Goal: Task Accomplishment & Management: Complete application form

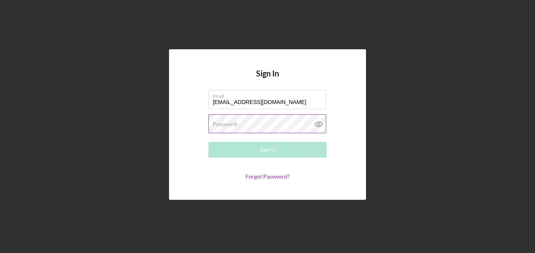
type input "[EMAIL_ADDRESS][DOMAIN_NAME]"
click at [226, 123] on label "Password" at bounding box center [225, 124] width 24 height 6
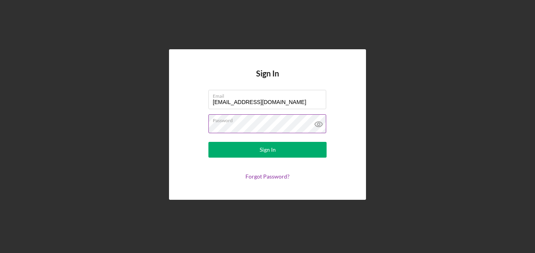
click at [319, 124] on icon at bounding box center [318, 124] width 2 height 2
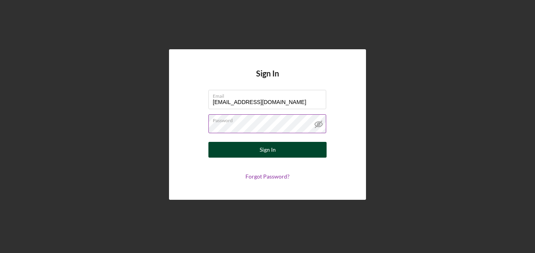
click at [289, 148] on button "Sign In" at bounding box center [267, 150] width 118 height 16
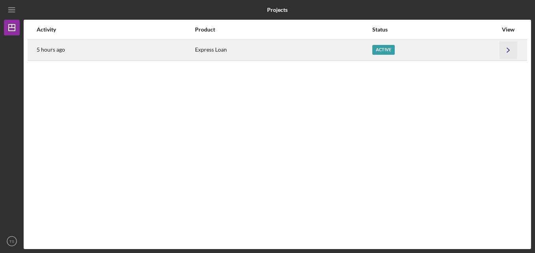
click at [506, 53] on icon "Icon/Navigate" at bounding box center [508, 50] width 18 height 18
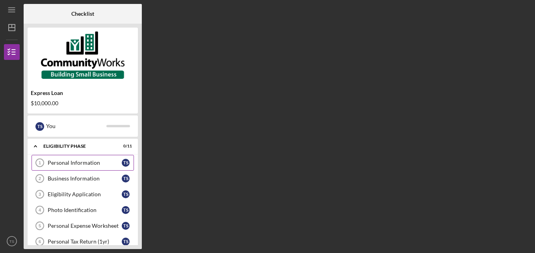
click at [76, 165] on div "Personal Information" at bounding box center [85, 162] width 74 height 6
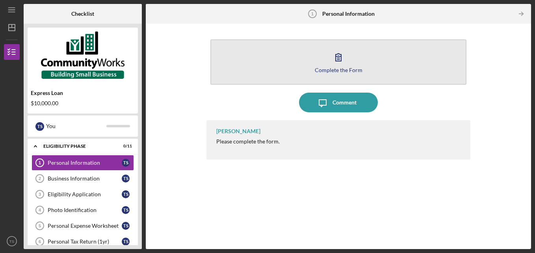
click at [346, 63] on icon "button" at bounding box center [338, 57] width 20 height 20
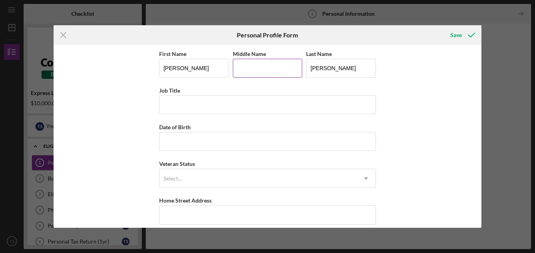
click at [254, 64] on input "Middle Name" at bounding box center [268, 68] width 70 height 19
type input "[PERSON_NAME]"
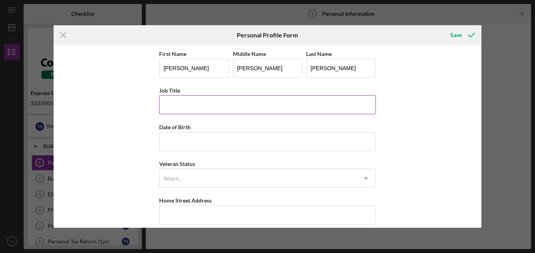
click at [235, 109] on input "Job Title" at bounding box center [267, 104] width 217 height 19
drag, startPoint x: 235, startPoint y: 109, endPoint x: 189, endPoint y: 106, distance: 46.9
click at [189, 106] on input "Job Title" at bounding box center [267, 104] width 217 height 19
click at [255, 104] on input "ROADWAY TECHNICIAN" at bounding box center [267, 104] width 217 height 19
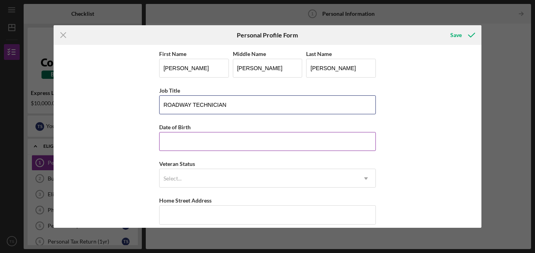
type input "ROADWAY TECHNICIAN"
click at [222, 139] on input "Date of Birth" at bounding box center [267, 141] width 217 height 19
type input "[DATE]"
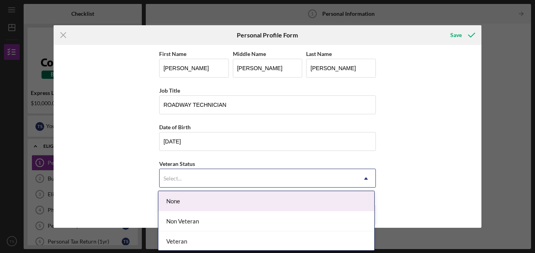
click at [216, 172] on div "Select..." at bounding box center [257, 178] width 197 height 18
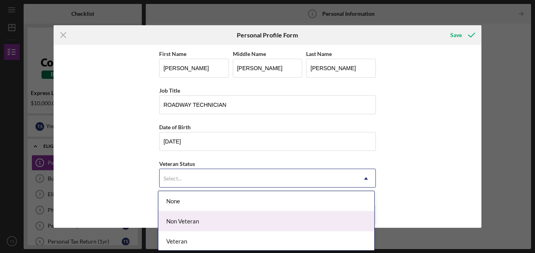
click at [211, 220] on div "Non Veteran" at bounding box center [266, 221] width 216 height 20
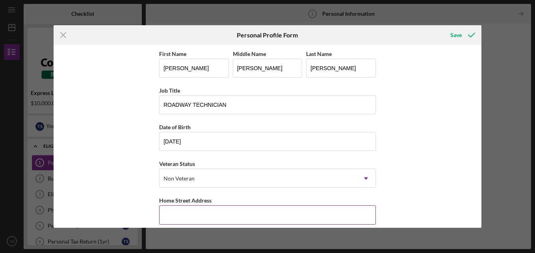
click at [217, 213] on input "Home Street Address" at bounding box center [267, 214] width 217 height 19
type input "[STREET_ADDRESS]"
type input "[PERSON_NAME]"
type input "29640"
type input "[US_STATE]"
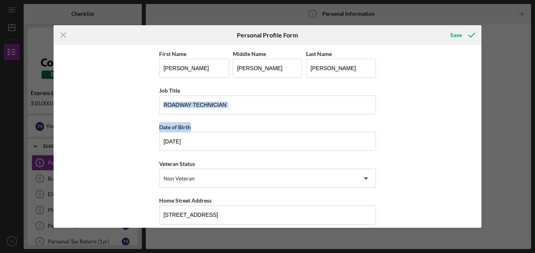
drag, startPoint x: 478, startPoint y: 107, endPoint x: 486, endPoint y: 141, distance: 34.2
click at [486, 141] on div "Icon/Menu Close Personal Profile Form Save First Name [PERSON_NAME] Middle Name…" at bounding box center [267, 126] width 535 height 253
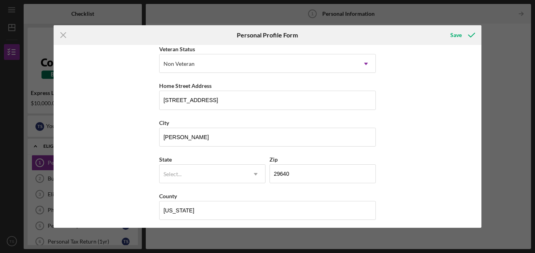
scroll to position [118, 0]
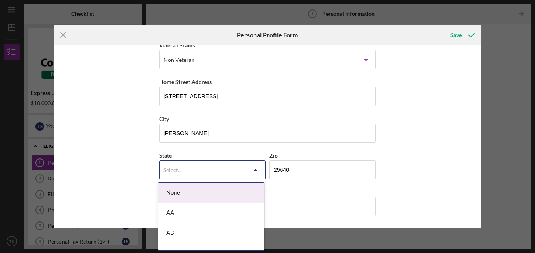
click at [240, 170] on div "Select..." at bounding box center [202, 170] width 87 height 18
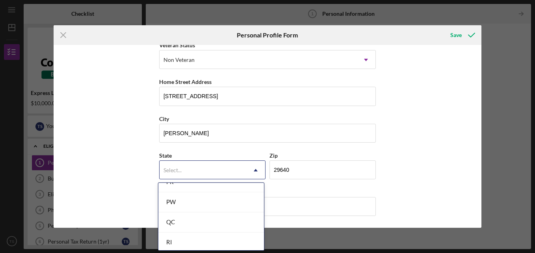
scroll to position [1242, 0]
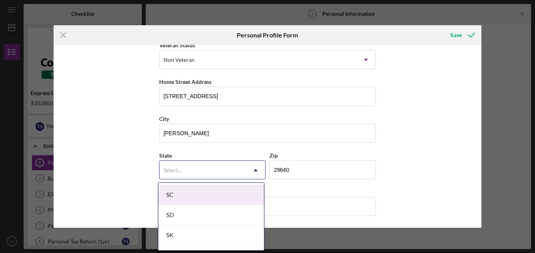
click at [222, 192] on div "SC" at bounding box center [211, 195] width 106 height 20
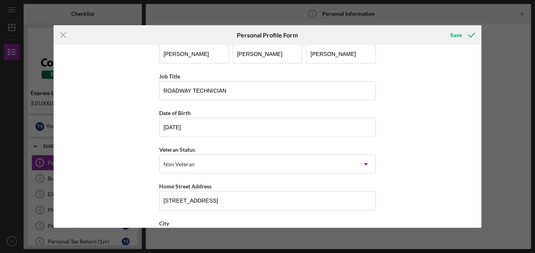
scroll to position [12, 0]
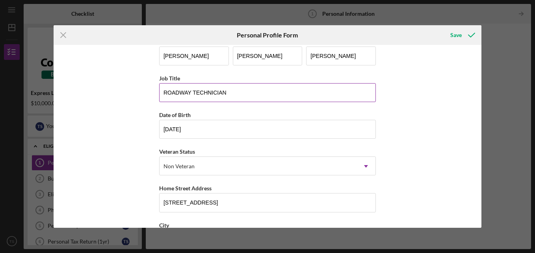
click at [162, 91] on input "ROADWAY TECHNICIAN" at bounding box center [267, 92] width 217 height 19
click at [308, 94] on input "SC- DOT ROADWAY TECHNICIAN" at bounding box center [267, 92] width 217 height 19
type input "SC- DOT ROADWAY TECHNICIAN"
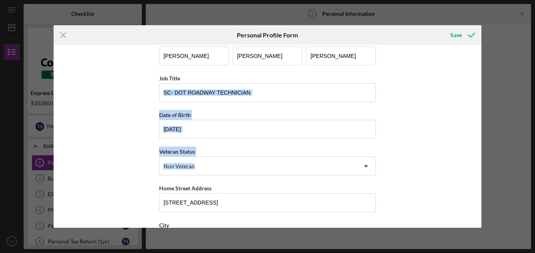
drag, startPoint x: 478, startPoint y: 102, endPoint x: 485, endPoint y: 152, distance: 50.9
click at [485, 152] on div "Icon/Menu Close Personal Profile Form Save First Name [PERSON_NAME] Middle Name…" at bounding box center [267, 126] width 535 height 253
drag, startPoint x: 485, startPoint y: 152, endPoint x: 458, endPoint y: 155, distance: 26.9
click at [458, 155] on div "First Name [PERSON_NAME] Middle Name [PERSON_NAME] Last Name [PERSON_NAME] Job …" at bounding box center [268, 136] width 428 height 183
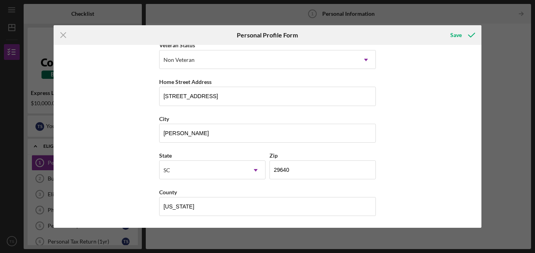
scroll to position [0, 0]
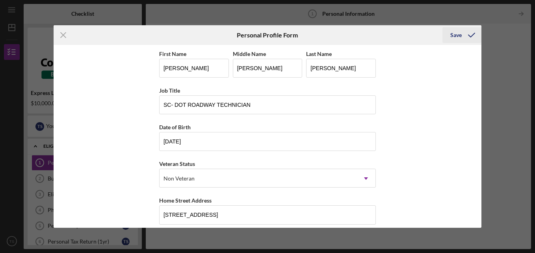
click at [471, 34] on icon "submit" at bounding box center [471, 35] width 20 height 20
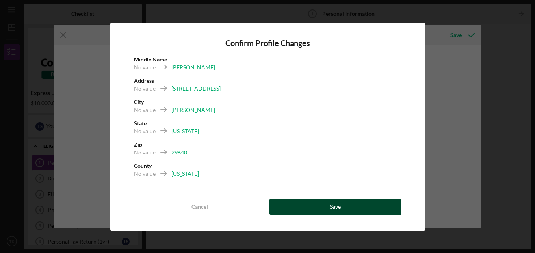
click at [340, 204] on div "Save" at bounding box center [335, 207] width 11 height 16
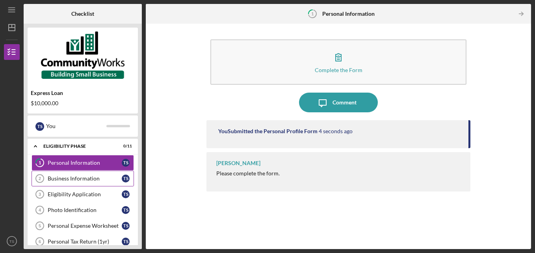
click at [69, 177] on div "Business Information" at bounding box center [85, 178] width 74 height 6
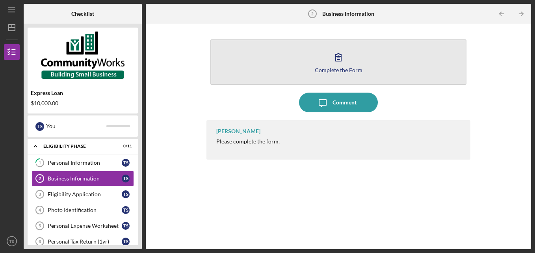
click at [326, 67] on div "Complete the Form" at bounding box center [339, 70] width 48 height 6
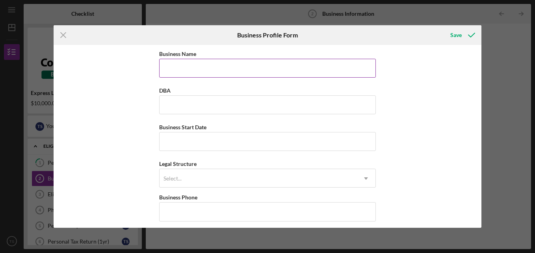
click at [297, 69] on input "Business Name" at bounding box center [267, 68] width 217 height 19
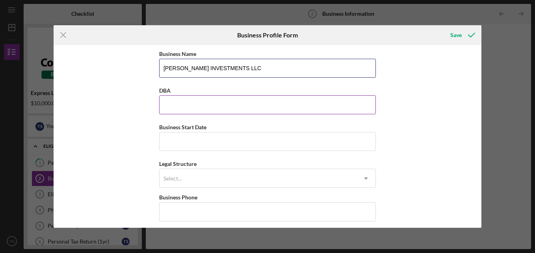
type input "[PERSON_NAME] INVESTMENTS LLC"
click at [248, 106] on input "DBA" at bounding box center [267, 104] width 217 height 19
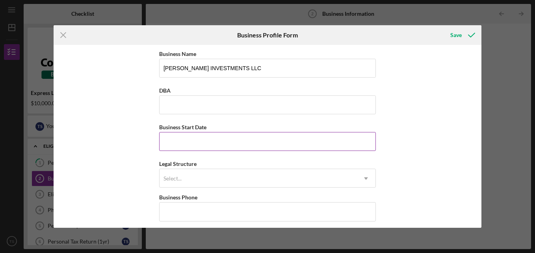
click at [211, 144] on input "Business Start Date" at bounding box center [267, 141] width 217 height 19
type input "[DATE]"
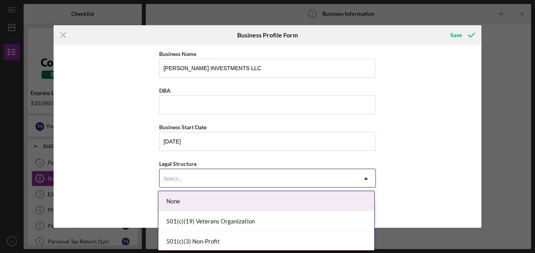
click at [369, 173] on icon "Icon/Dropdown Arrow" at bounding box center [365, 178] width 19 height 19
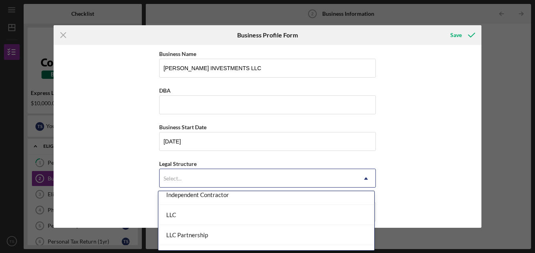
scroll to position [138, 0]
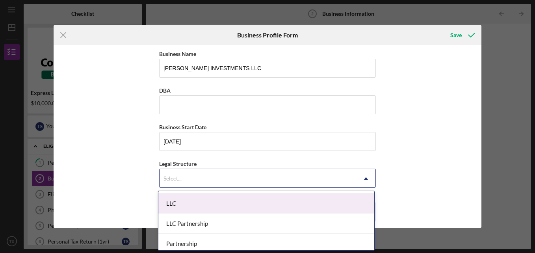
click at [256, 197] on div "LLC" at bounding box center [266, 203] width 216 height 20
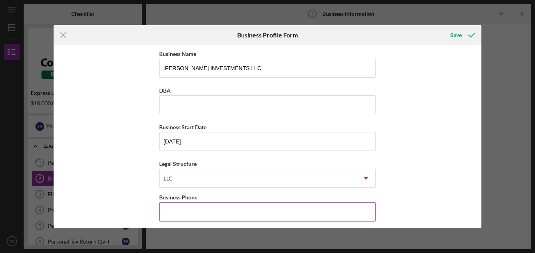
click at [328, 216] on input "Business Phone" at bounding box center [267, 211] width 217 height 19
type input "[PHONE_NUMBER]"
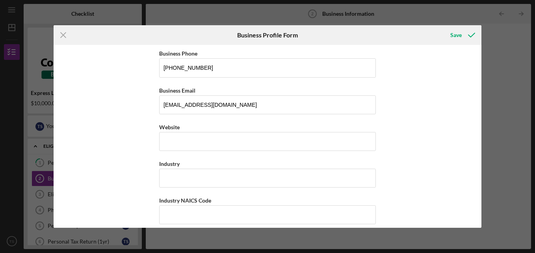
scroll to position [153, 0]
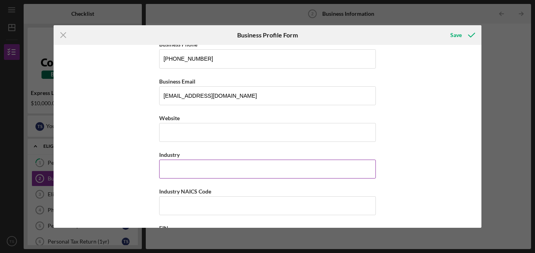
click at [294, 161] on input "Industry" at bounding box center [267, 168] width 217 height 19
type input "CONSTRUCTION"
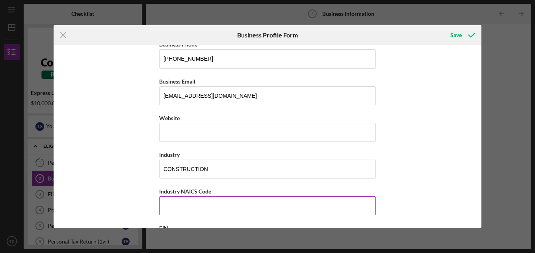
click at [270, 204] on input "Industry NAICS Code" at bounding box center [267, 205] width 217 height 19
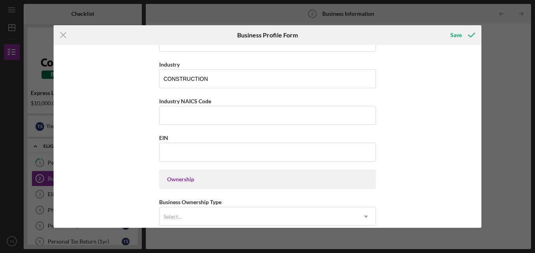
scroll to position [248, 0]
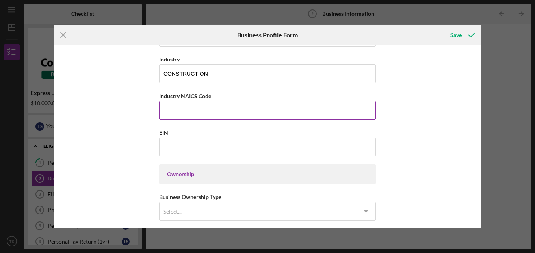
click at [285, 108] on input "Industry NAICS Code" at bounding box center [267, 110] width 217 height 19
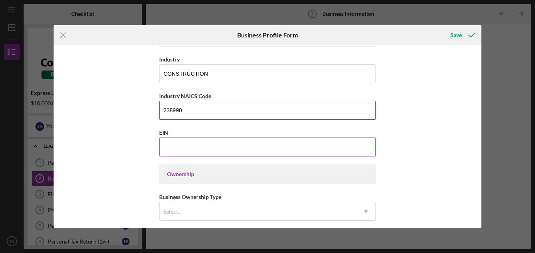
type input "238990"
click at [253, 149] on input "EIN" at bounding box center [267, 146] width 217 height 19
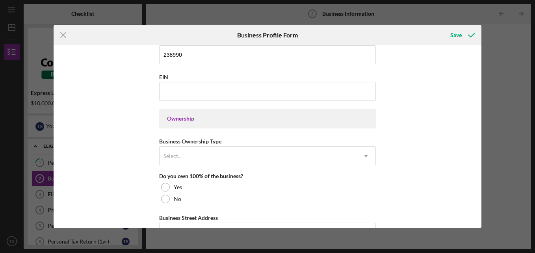
scroll to position [302, 0]
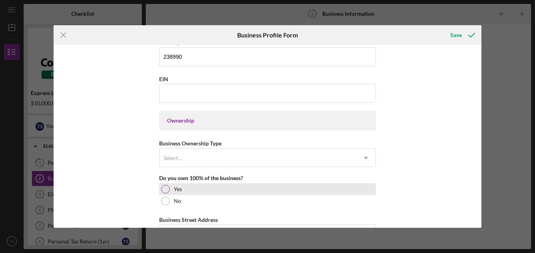
click at [165, 189] on div at bounding box center [165, 189] width 9 height 9
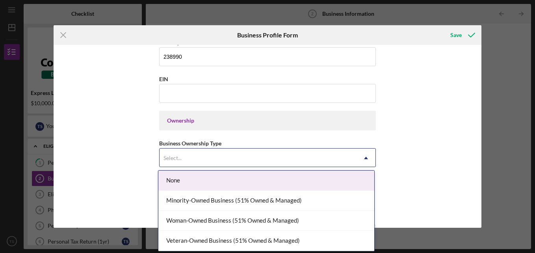
click at [364, 157] on icon "Icon/Dropdown Arrow" at bounding box center [365, 157] width 19 height 19
click at [343, 182] on div "None" at bounding box center [266, 180] width 216 height 20
click at [361, 154] on icon "Icon/Dropdown Arrow" at bounding box center [365, 157] width 19 height 19
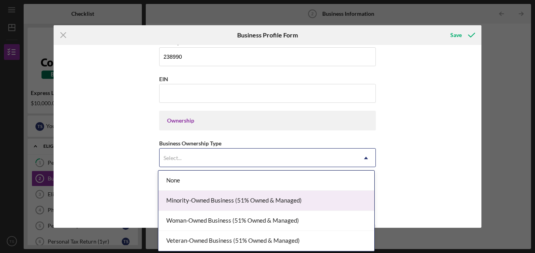
click at [324, 200] on div "Minority-Owned Business (51% Owned & Managed)" at bounding box center [266, 201] width 216 height 20
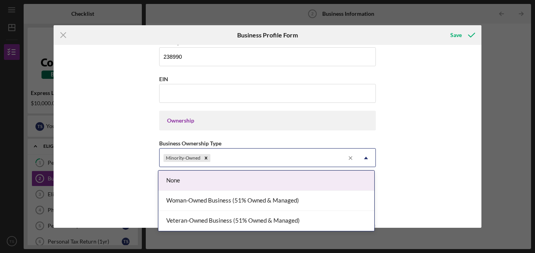
click at [349, 157] on line at bounding box center [350, 157] width 3 height 3
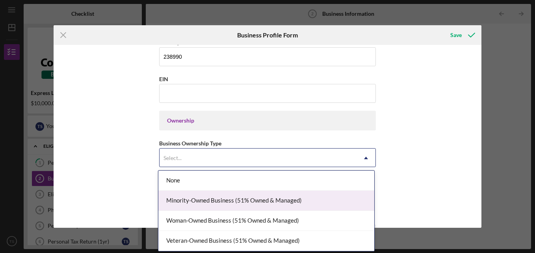
click at [327, 202] on div "Minority-Owned Business (51% Owned & Managed)" at bounding box center [266, 201] width 216 height 20
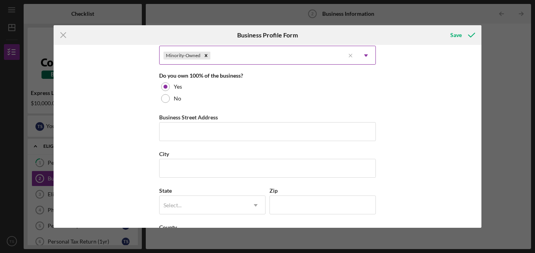
scroll to position [414, 0]
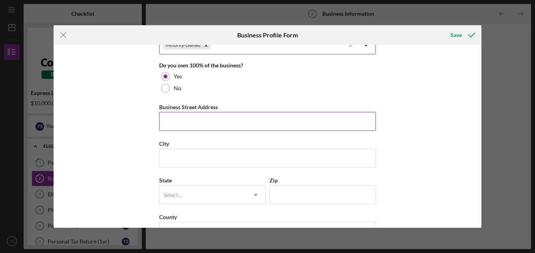
click at [331, 124] on input "Business Street Address" at bounding box center [267, 121] width 217 height 19
type input "[STREET_ADDRESS]"
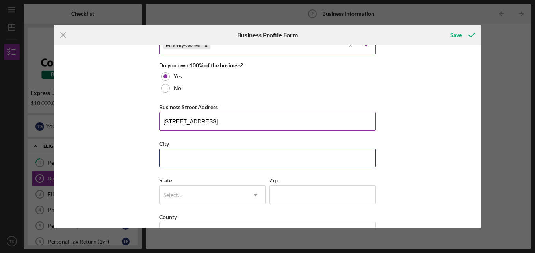
type input "[PERSON_NAME]"
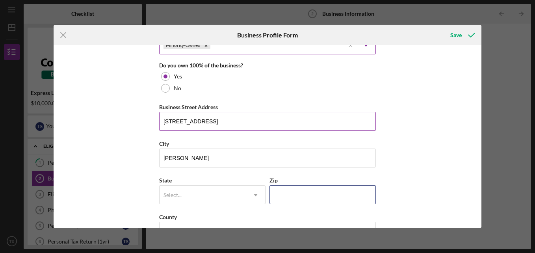
type input "29640"
type input "[US_STATE]"
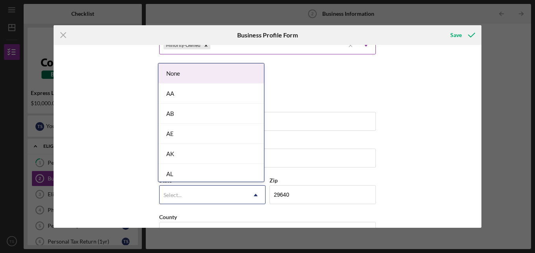
click at [242, 198] on div "Select..." at bounding box center [202, 195] width 87 height 18
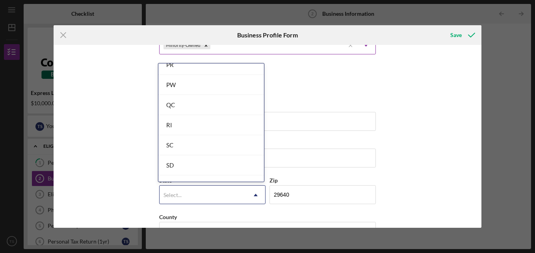
scroll to position [1179, 0]
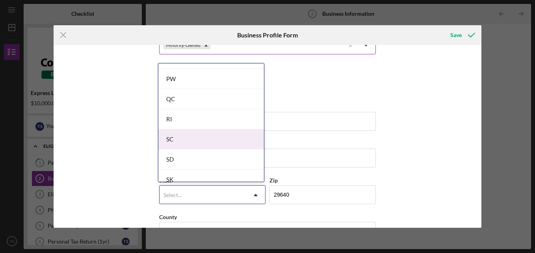
click at [210, 130] on div "SC" at bounding box center [211, 139] width 106 height 20
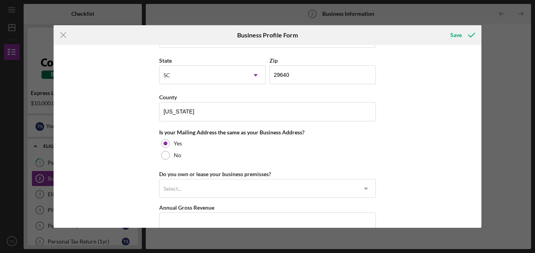
scroll to position [537, 0]
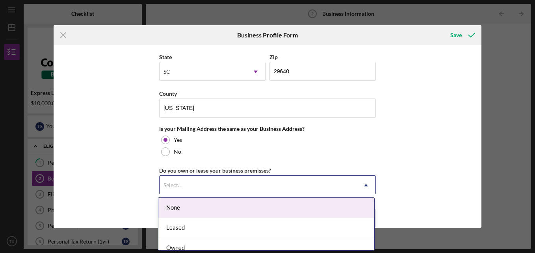
click at [284, 182] on div "Select..." at bounding box center [257, 185] width 197 height 18
click at [303, 198] on div "None" at bounding box center [266, 208] width 216 height 20
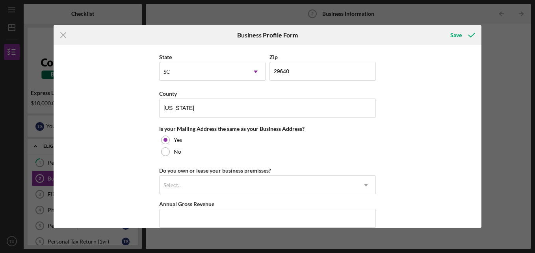
drag, startPoint x: 478, startPoint y: 180, endPoint x: 479, endPoint y: 193, distance: 13.0
click at [479, 193] on div "Business Name [PERSON_NAME] INVESTMENTS LLC DBA Business Start Date [DATE] Lega…" at bounding box center [268, 136] width 428 height 183
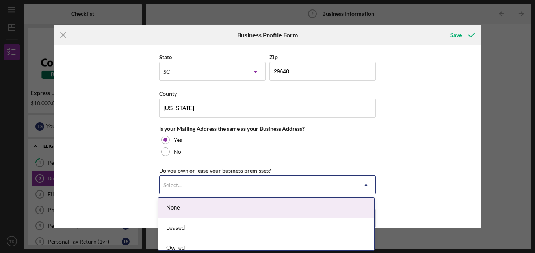
click at [357, 185] on icon "Icon/Dropdown Arrow" at bounding box center [365, 185] width 19 height 19
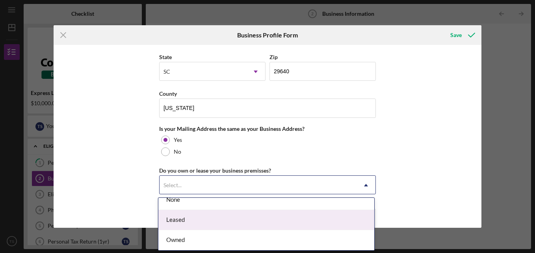
scroll to position [0, 0]
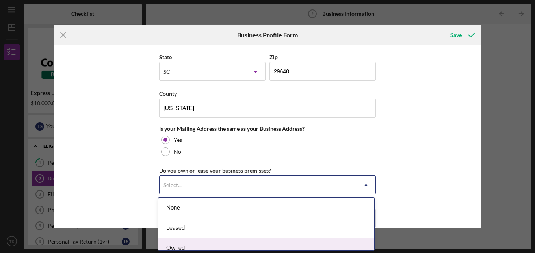
click at [237, 241] on div "Owned" at bounding box center [266, 248] width 216 height 20
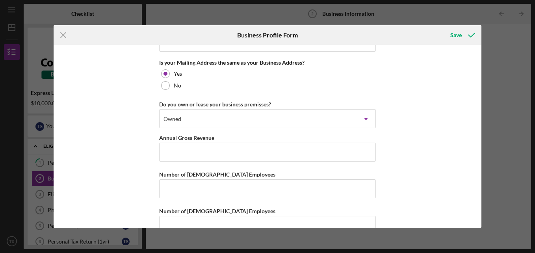
scroll to position [622, 0]
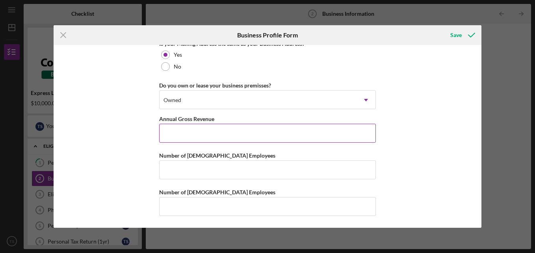
click at [274, 135] on input "Annual Gross Revenue" at bounding box center [267, 133] width 217 height 19
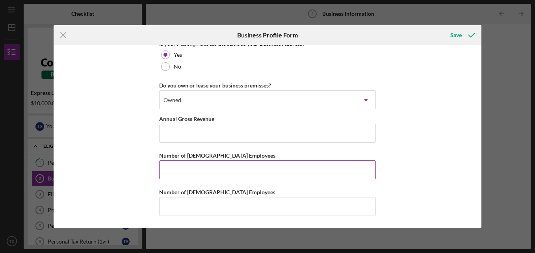
click at [252, 174] on input "Number of [DEMOGRAPHIC_DATA] Employees" at bounding box center [267, 169] width 217 height 19
type input "0"
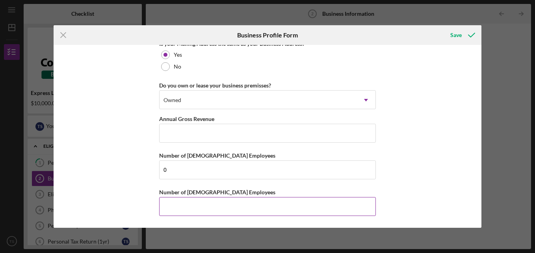
click at [215, 207] on input "Number of [DEMOGRAPHIC_DATA] Employees" at bounding box center [267, 206] width 217 height 19
type input "0"
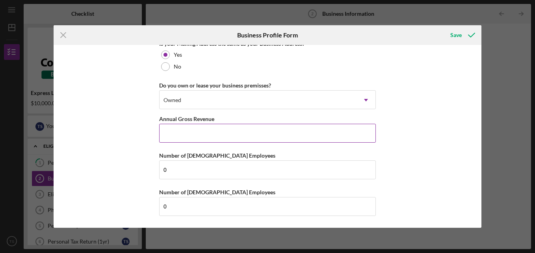
click at [206, 134] on input "Annual Gross Revenue" at bounding box center [267, 133] width 217 height 19
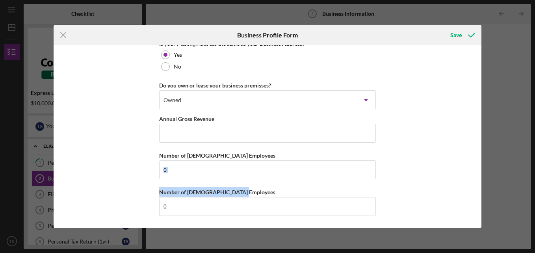
drag, startPoint x: 478, startPoint y: 193, endPoint x: 474, endPoint y: 163, distance: 29.8
click at [474, 163] on div "Business Name [PERSON_NAME] INVESTMENTS LLC DBA Business Start Date [DATE] Lega…" at bounding box center [268, 136] width 428 height 183
drag, startPoint x: 474, startPoint y: 163, endPoint x: 443, endPoint y: 168, distance: 31.5
click at [443, 168] on div "Business Name [PERSON_NAME] INVESTMENTS LLC DBA Business Start Date [DATE] Lega…" at bounding box center [268, 136] width 428 height 183
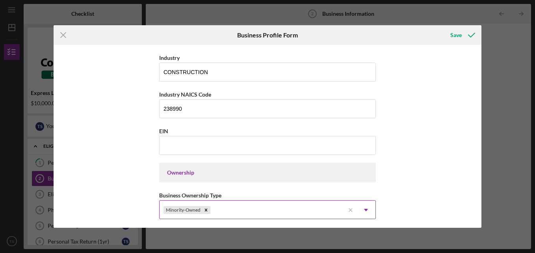
scroll to position [246, 0]
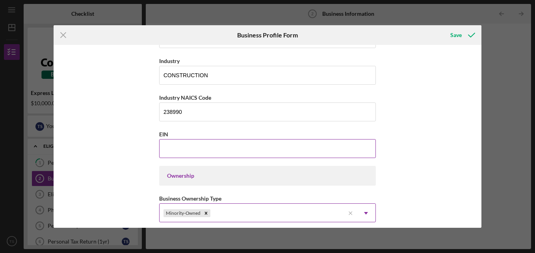
click at [326, 143] on input "EIN" at bounding box center [267, 148] width 217 height 19
type input "[US_EMPLOYER_IDENTIFICATION_NUMBER]"
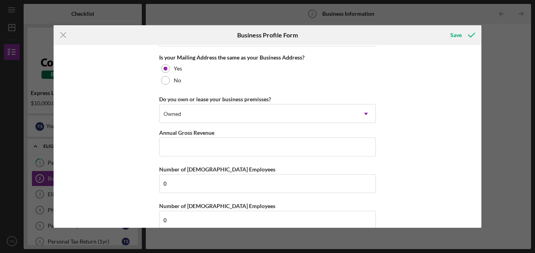
scroll to position [622, 0]
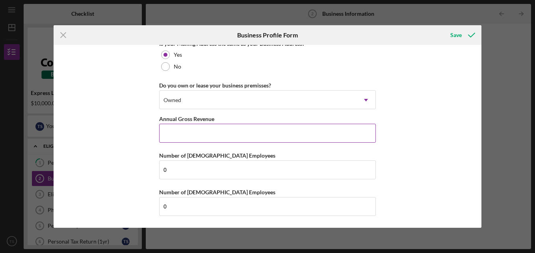
click at [304, 132] on input "Annual Gross Revenue" at bounding box center [267, 133] width 217 height 19
click at [457, 35] on div "Save" at bounding box center [455, 35] width 11 height 16
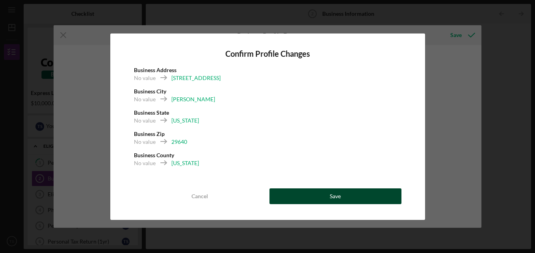
click at [344, 194] on button "Save" at bounding box center [335, 196] width 132 height 16
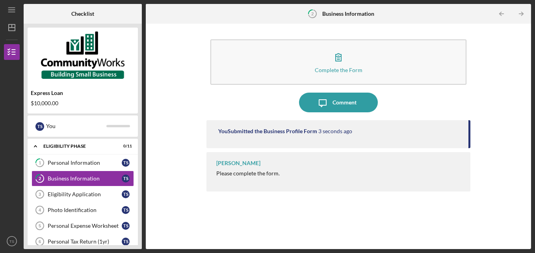
drag, startPoint x: 142, startPoint y: 118, endPoint x: 143, endPoint y: 170, distance: 52.0
click at [143, 170] on div "Checklist Express Loan $10,000.00 T S You Icon/Expander Eligibility Phase 0 / 1…" at bounding box center [277, 126] width 507 height 245
click at [66, 195] on div "Eligibility Application" at bounding box center [85, 194] width 74 height 6
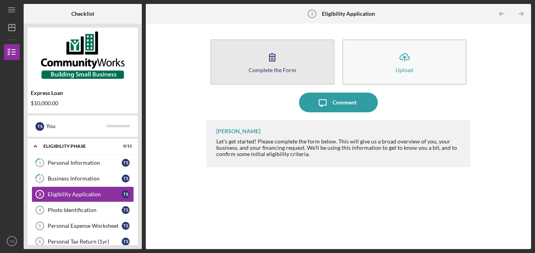
click at [289, 61] on button "Complete the Form Form" at bounding box center [272, 61] width 124 height 45
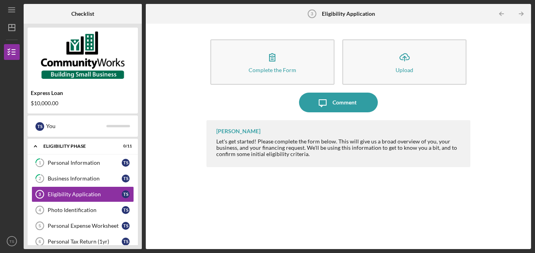
click at [224, 133] on div "[PERSON_NAME]" at bounding box center [238, 131] width 44 height 6
click at [90, 207] on div "Photo Identification" at bounding box center [85, 210] width 74 height 6
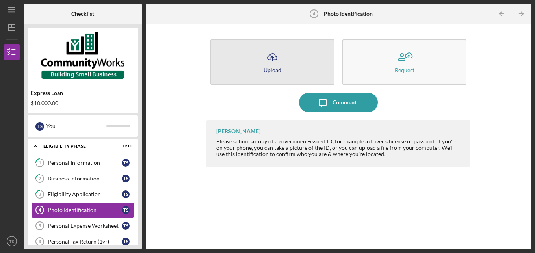
click at [276, 65] on icon "Icon/Upload" at bounding box center [272, 57] width 20 height 20
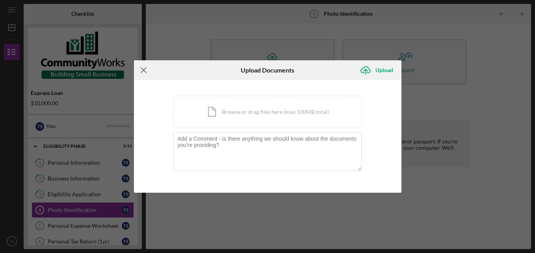
click at [142, 74] on icon "Icon/Menu Close" at bounding box center [144, 70] width 20 height 20
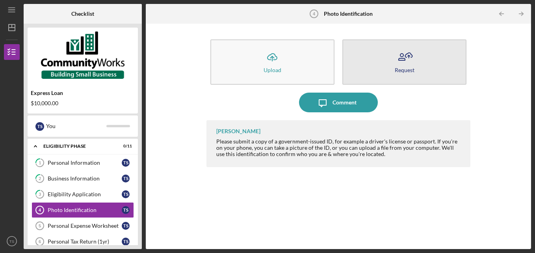
click at [397, 66] on icon "button" at bounding box center [404, 57] width 20 height 20
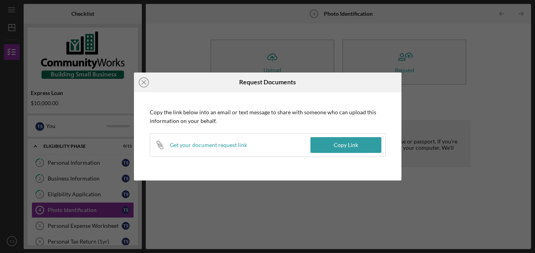
click at [202, 146] on div "Get your document request link" at bounding box center [208, 145] width 77 height 6
click at [342, 148] on div "Copy Link" at bounding box center [345, 145] width 24 height 16
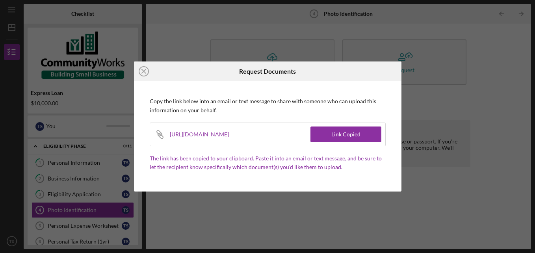
click at [239, 140] on div "[URL][DOMAIN_NAME]" at bounding box center [204, 134] width 69 height 23
click at [144, 69] on icon "Icon/Close" at bounding box center [144, 71] width 20 height 20
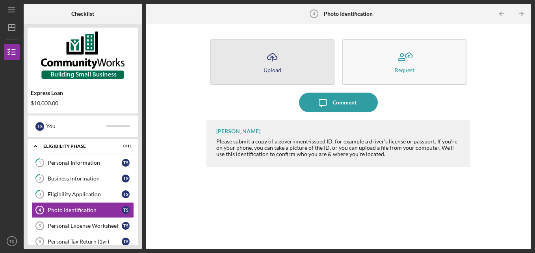
click at [273, 61] on icon "Icon/Upload" at bounding box center [272, 57] width 20 height 20
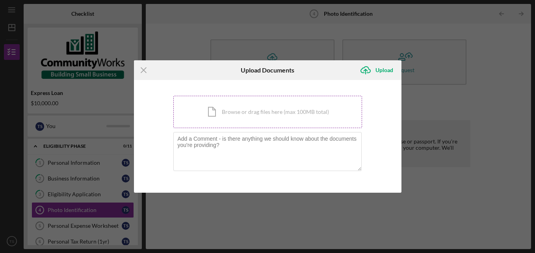
click at [249, 117] on div "Icon/Document Browse or drag files here (max 100MB total) Tap to choose files o…" at bounding box center [267, 112] width 189 height 32
click at [260, 120] on div "Icon/Document Browse or drag files here (max 100MB total) Tap to choose files o…" at bounding box center [267, 112] width 189 height 32
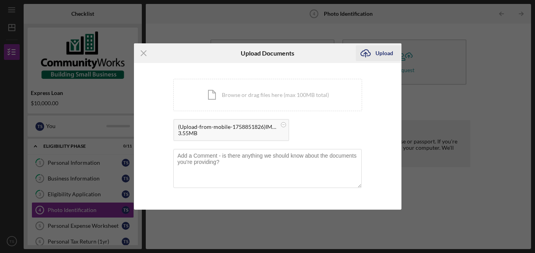
click at [385, 53] on div "Upload" at bounding box center [384, 53] width 18 height 16
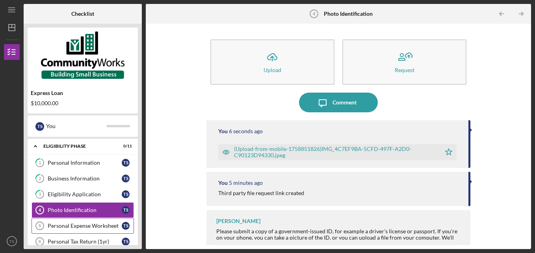
click at [78, 224] on div "Personal Expense Worksheet" at bounding box center [85, 225] width 74 height 6
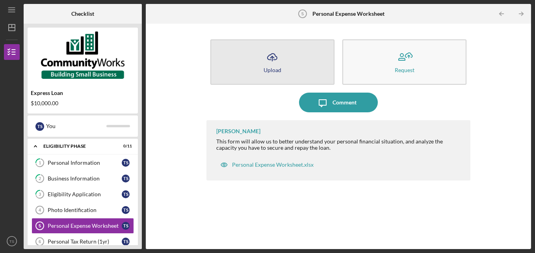
click at [268, 65] on icon "Icon/Upload" at bounding box center [272, 57] width 20 height 20
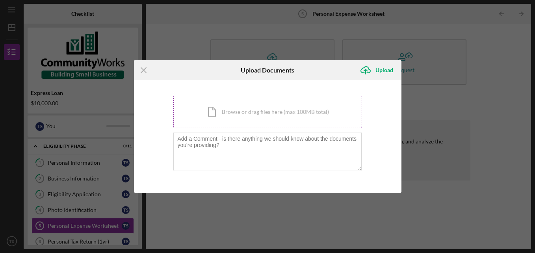
click at [230, 109] on div "Icon/Document Browse or drag files here (max 100MB total) Tap to choose files o…" at bounding box center [267, 112] width 189 height 32
click at [196, 102] on div "Icon/Document Browse or drag files here (max 100MB total) Tap to choose files o…" at bounding box center [267, 112] width 189 height 32
click at [142, 72] on line at bounding box center [143, 70] width 5 height 5
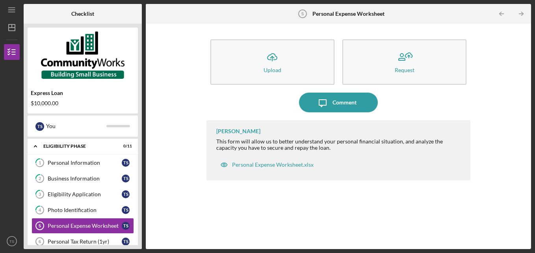
click at [430, 107] on div "Icon/Message Comment" at bounding box center [338, 103] width 264 height 20
click at [518, 170] on div "Icon/Upload Upload Request Icon/Message Comment [PERSON_NAME] This form will al…" at bounding box center [338, 136] width 377 height 217
click at [517, 12] on icon "Icon/Table Pagination Arrow" at bounding box center [521, 14] width 18 height 18
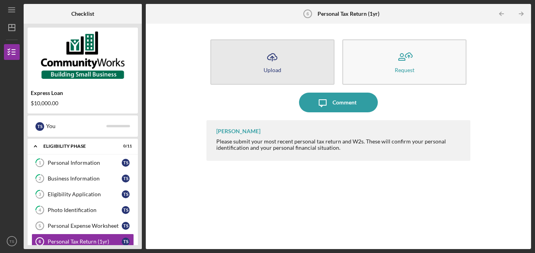
click at [281, 70] on button "Icon/Upload Upload" at bounding box center [272, 61] width 124 height 45
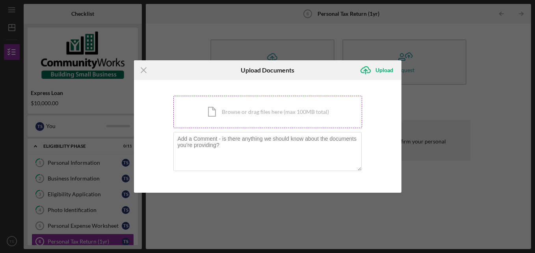
click at [257, 116] on div "Icon/Document Browse or drag files here (max 100MB total) Tap to choose files o…" at bounding box center [267, 112] width 189 height 32
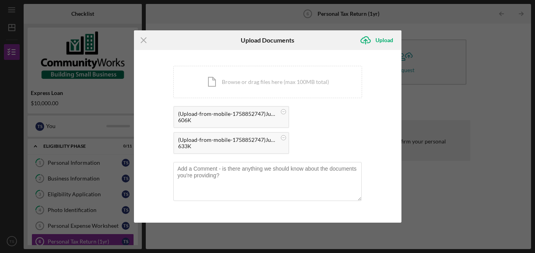
click at [261, 109] on div "(Upload-from-mobile-1758852747)Jumping Jack Tax Greenville.pdf 606K" at bounding box center [231, 117] width 116 height 22
drag, startPoint x: 261, startPoint y: 109, endPoint x: 241, endPoint y: 122, distance: 23.3
click at [241, 122] on div "606K" at bounding box center [227, 120] width 98 height 6
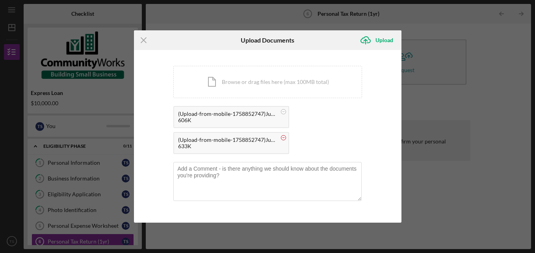
click at [281, 139] on circle at bounding box center [283, 137] width 5 height 5
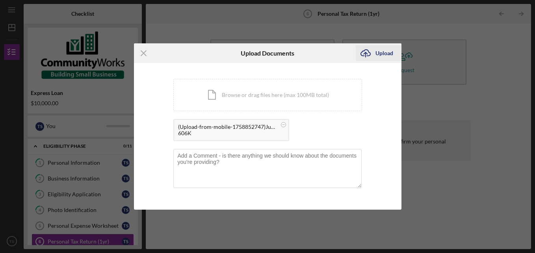
click at [375, 52] on icon "Icon/Upload" at bounding box center [365, 53] width 20 height 20
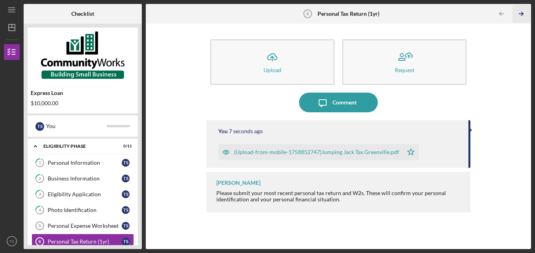
click at [516, 13] on icon "Icon/Table Pagination Arrow" at bounding box center [521, 14] width 18 height 18
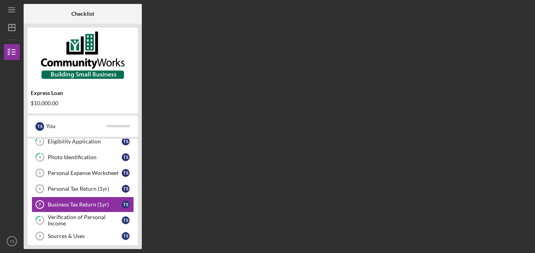
scroll to position [65, 0]
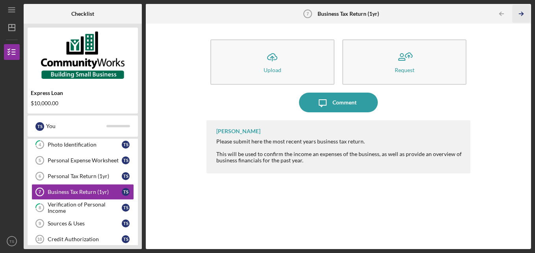
click at [517, 13] on icon "Icon/Table Pagination Arrow" at bounding box center [521, 14] width 18 height 18
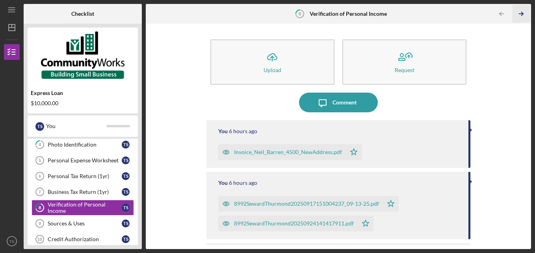
click at [525, 14] on icon "Icon/Table Pagination Arrow" at bounding box center [521, 14] width 18 height 18
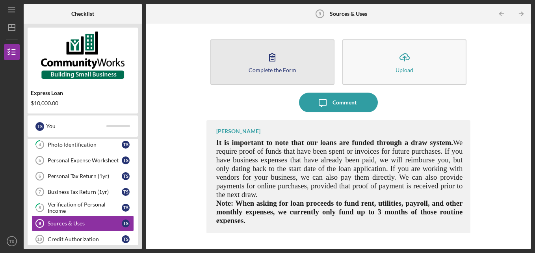
click at [268, 63] on icon "button" at bounding box center [272, 57] width 20 height 20
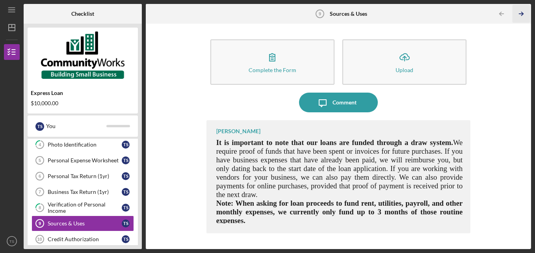
click at [522, 14] on line "button" at bounding box center [521, 14] width 4 height 0
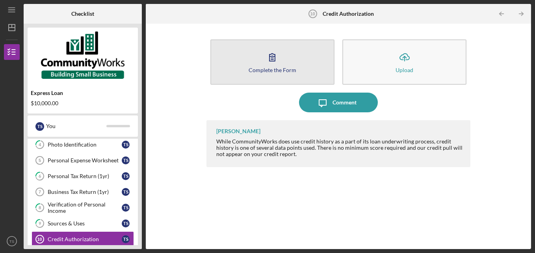
click at [272, 60] on icon "button" at bounding box center [272, 57] width 20 height 20
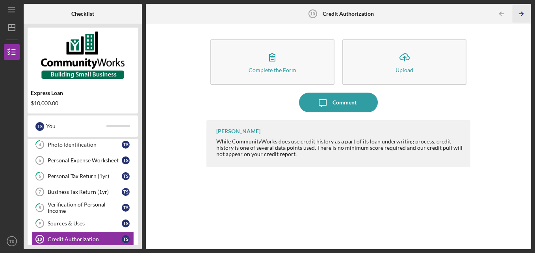
click at [524, 16] on icon "Icon/Table Pagination Arrow" at bounding box center [521, 14] width 18 height 18
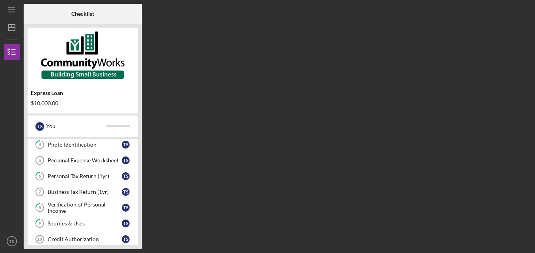
scroll to position [128, 0]
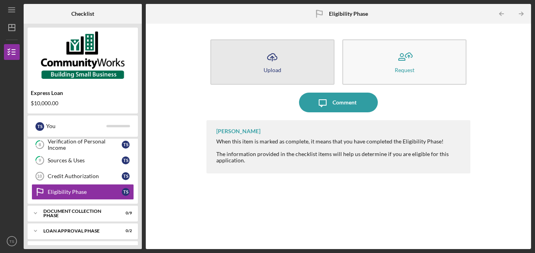
click at [262, 56] on button "Icon/Upload Upload" at bounding box center [272, 61] width 124 height 45
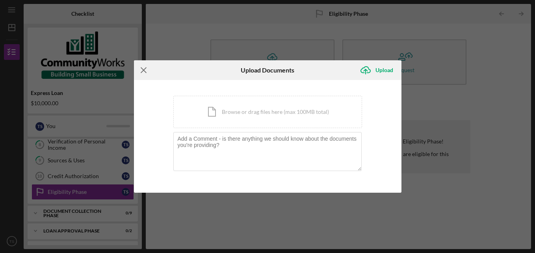
click at [144, 70] on line at bounding box center [143, 70] width 5 height 5
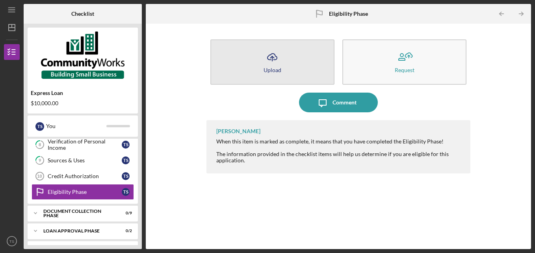
click at [269, 64] on icon "Icon/Upload" at bounding box center [272, 57] width 20 height 20
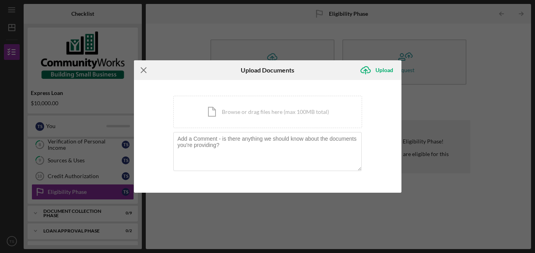
click at [144, 67] on icon "Icon/Menu Close" at bounding box center [144, 70] width 20 height 20
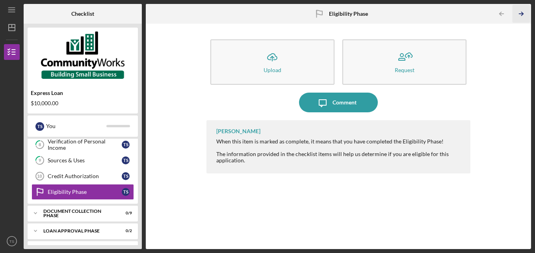
click at [524, 14] on icon "Icon/Table Pagination Arrow" at bounding box center [521, 14] width 18 height 18
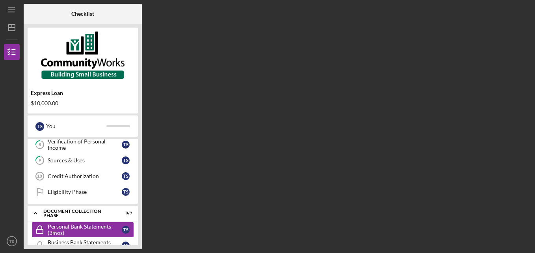
scroll to position [166, 0]
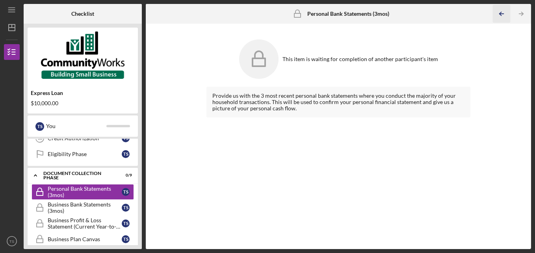
click at [504, 15] on icon "Icon/Table Pagination Arrow" at bounding box center [502, 14] width 18 height 18
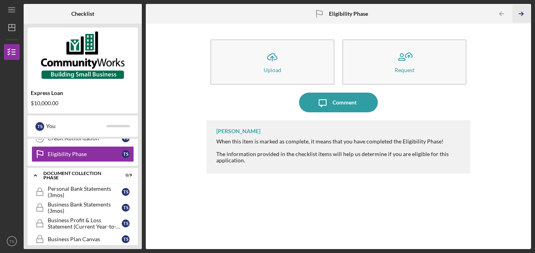
click at [517, 13] on icon "Icon/Table Pagination Arrow" at bounding box center [521, 14] width 18 height 18
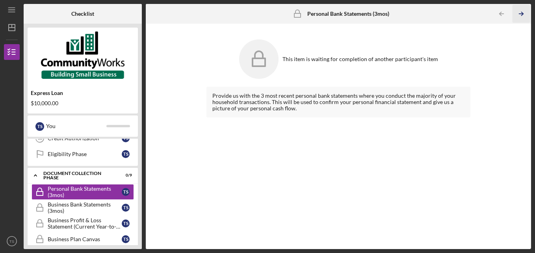
click at [517, 13] on icon "Icon/Table Pagination Arrow" at bounding box center [521, 14] width 18 height 18
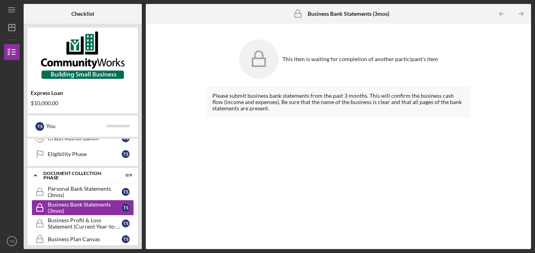
click at [517, 13] on icon "Icon/Table Pagination Arrow" at bounding box center [521, 14] width 18 height 18
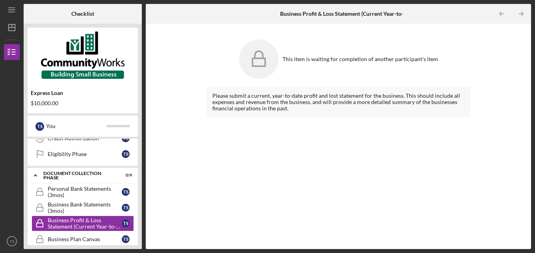
click at [517, 13] on icon "Icon/Table Pagination Arrow" at bounding box center [521, 14] width 18 height 18
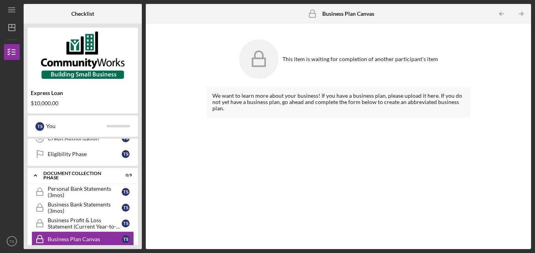
click at [517, 13] on icon "Icon/Table Pagination Arrow" at bounding box center [521, 14] width 18 height 18
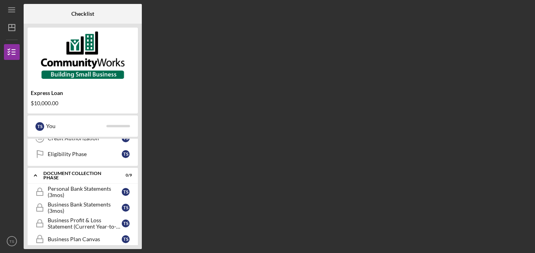
scroll to position [229, 0]
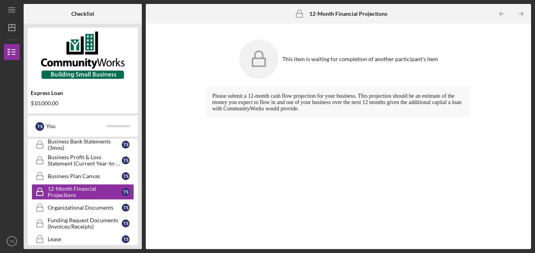
click at [517, 13] on icon "Icon/Table Pagination Arrow" at bounding box center [521, 14] width 18 height 18
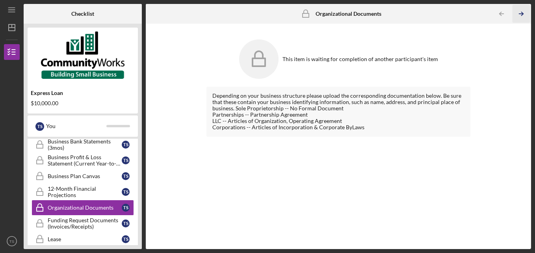
click at [520, 11] on icon "Icon/Table Pagination Arrow" at bounding box center [521, 14] width 18 height 18
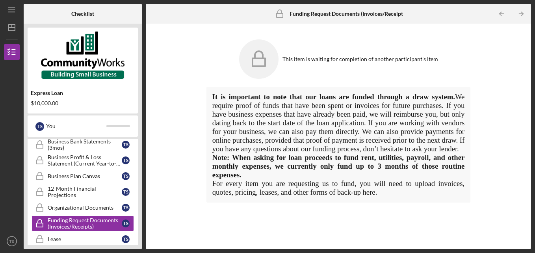
click at [520, 11] on icon "Icon/Table Pagination Arrow" at bounding box center [521, 14] width 18 height 18
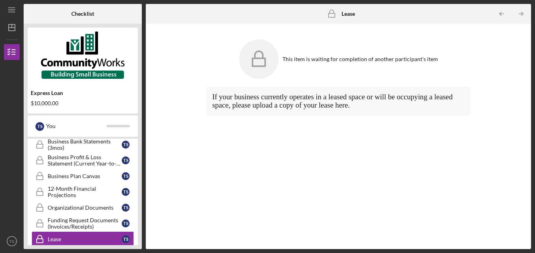
click at [520, 11] on icon "Icon/Table Pagination Arrow" at bounding box center [521, 14] width 18 height 18
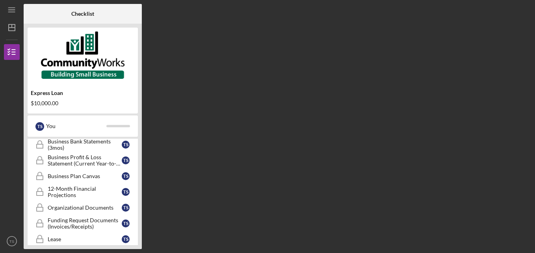
scroll to position [290, 0]
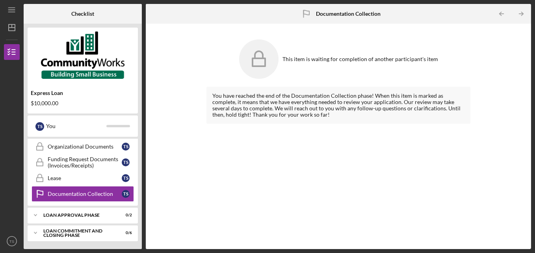
click at [520, 11] on icon "Icon/Table Pagination Arrow" at bounding box center [521, 14] width 18 height 18
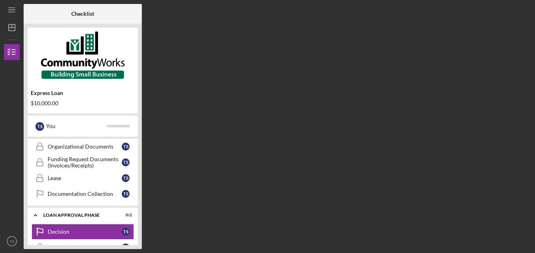
scroll to position [326, 0]
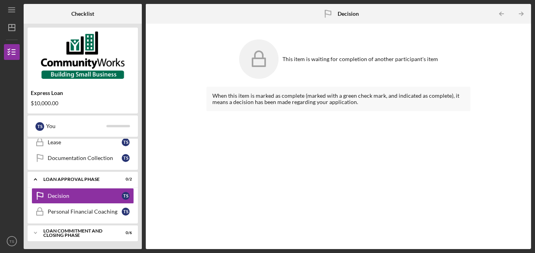
click at [520, 11] on icon "Icon/Table Pagination Arrow" at bounding box center [521, 14] width 18 height 18
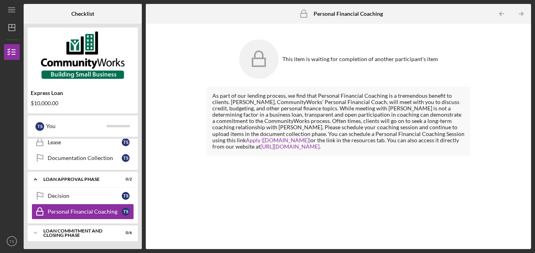
click at [520, 11] on icon "Icon/Table Pagination Arrow" at bounding box center [521, 14] width 18 height 18
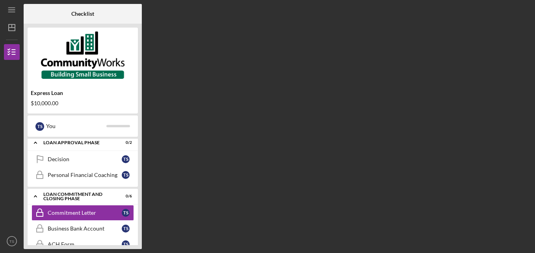
scroll to position [383, 0]
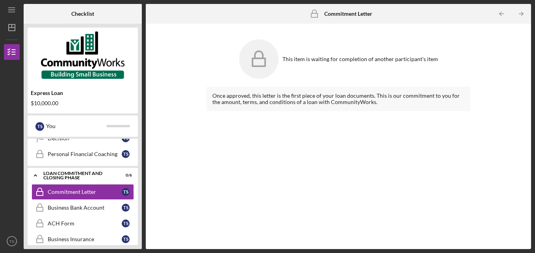
click at [520, 11] on icon "Icon/Table Pagination Arrow" at bounding box center [521, 14] width 18 height 18
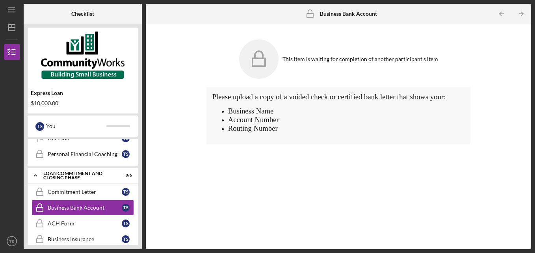
click at [520, 11] on icon "Icon/Table Pagination Arrow" at bounding box center [521, 14] width 18 height 18
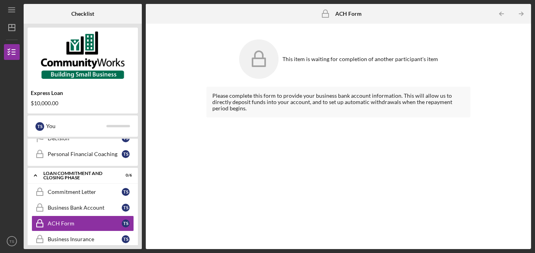
click at [520, 11] on icon "Icon/Table Pagination Arrow" at bounding box center [521, 14] width 18 height 18
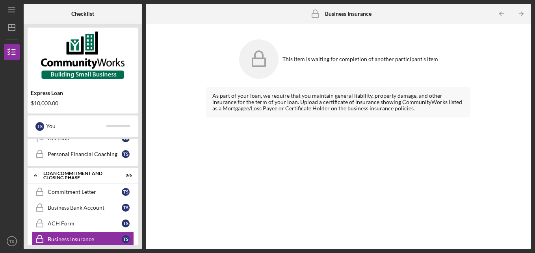
click at [520, 11] on icon "Icon/Table Pagination Arrow" at bounding box center [521, 14] width 18 height 18
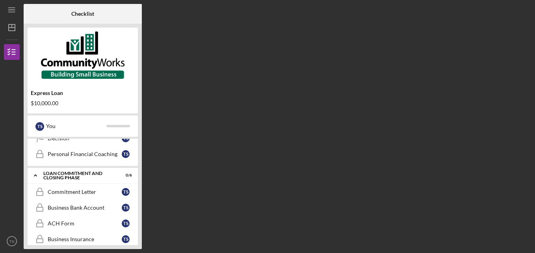
scroll to position [425, 0]
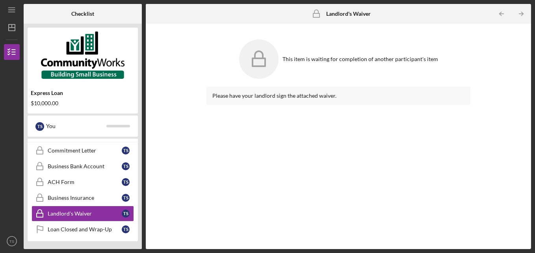
click at [520, 11] on icon "Icon/Table Pagination Arrow" at bounding box center [521, 14] width 18 height 18
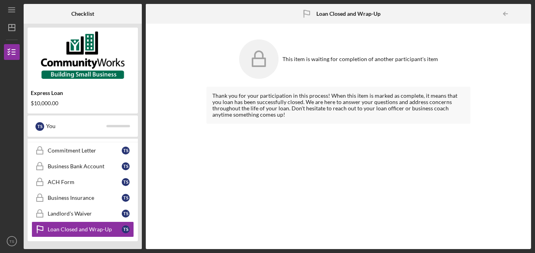
click at [520, 11] on div at bounding box center [523, 14] width 16 height 16
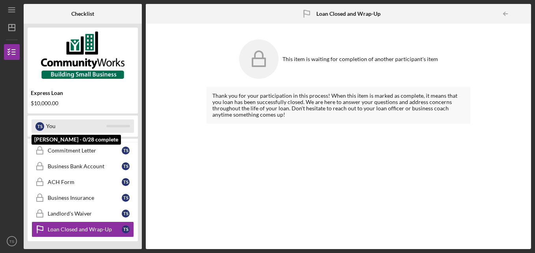
click at [52, 120] on div "You" at bounding box center [76, 125] width 60 height 13
click at [48, 123] on div "You" at bounding box center [76, 125] width 60 height 13
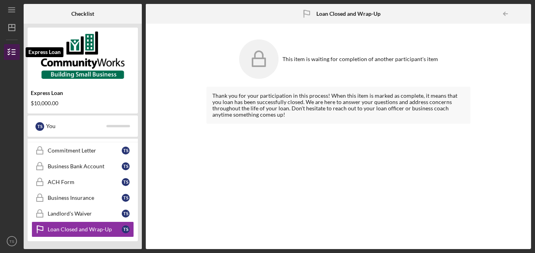
click at [11, 51] on icon "button" at bounding box center [12, 52] width 20 height 20
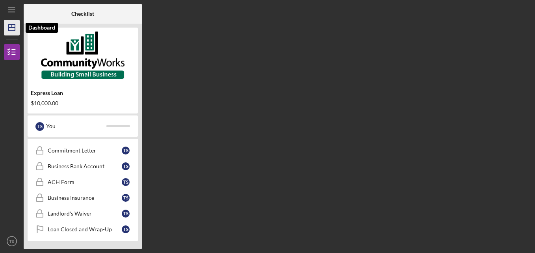
click at [9, 22] on icon "Icon/Dashboard" at bounding box center [12, 28] width 20 height 20
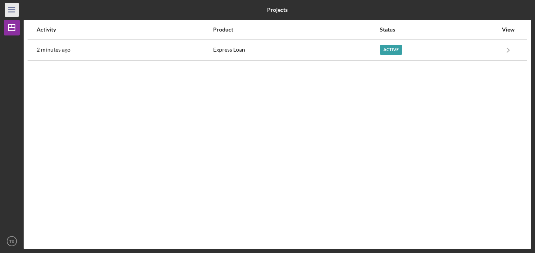
click at [16, 12] on icon "Icon/Menu" at bounding box center [12, 10] width 18 height 18
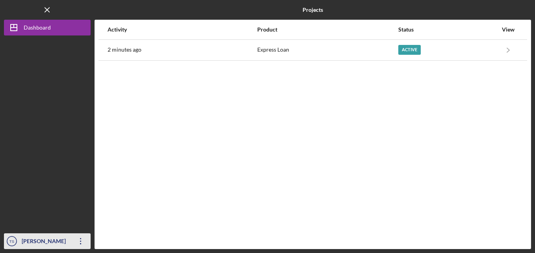
click at [48, 237] on div "[PERSON_NAME]" at bounding box center [45, 242] width 51 height 18
